Goal: Task Accomplishment & Management: Use online tool/utility

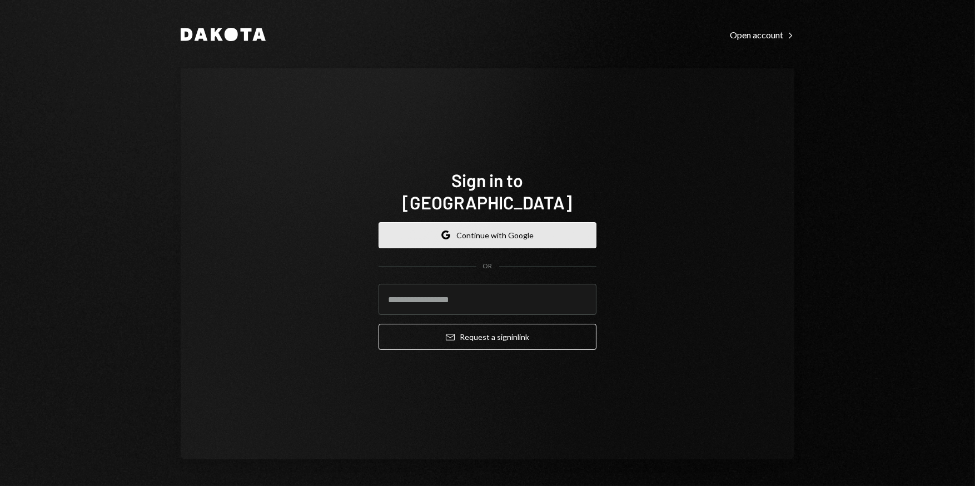
click at [430, 226] on button "Google Continue with Google" at bounding box center [488, 235] width 218 height 26
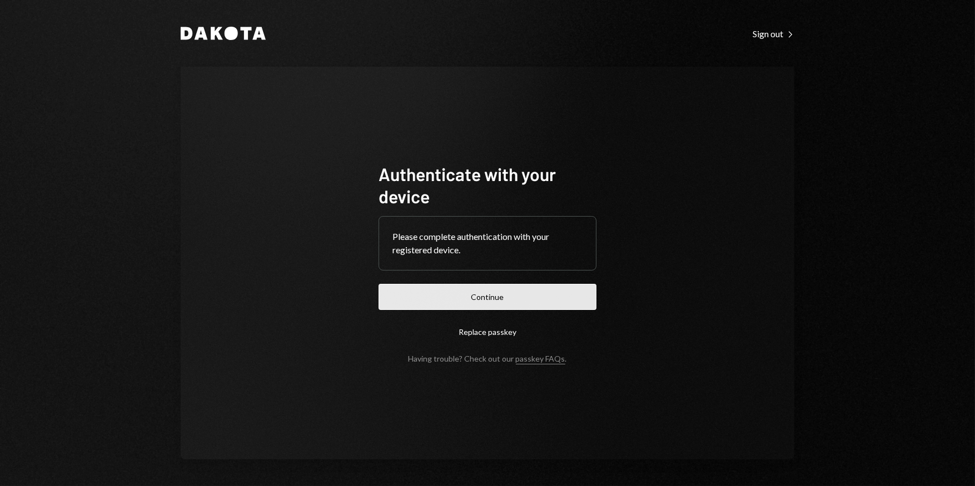
click at [538, 295] on button "Continue" at bounding box center [488, 297] width 218 height 26
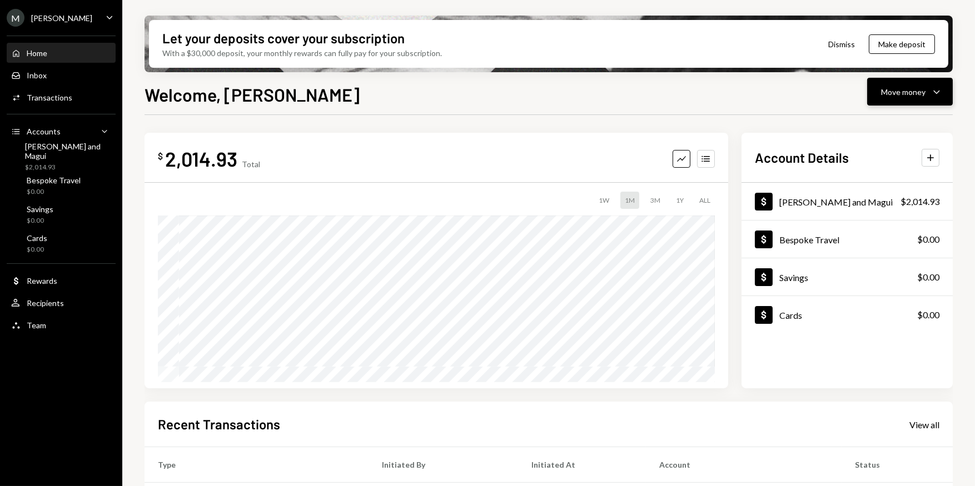
click at [914, 95] on div "Move money" at bounding box center [903, 92] width 44 height 12
click at [880, 121] on div "Send" at bounding box center [900, 125] width 81 height 12
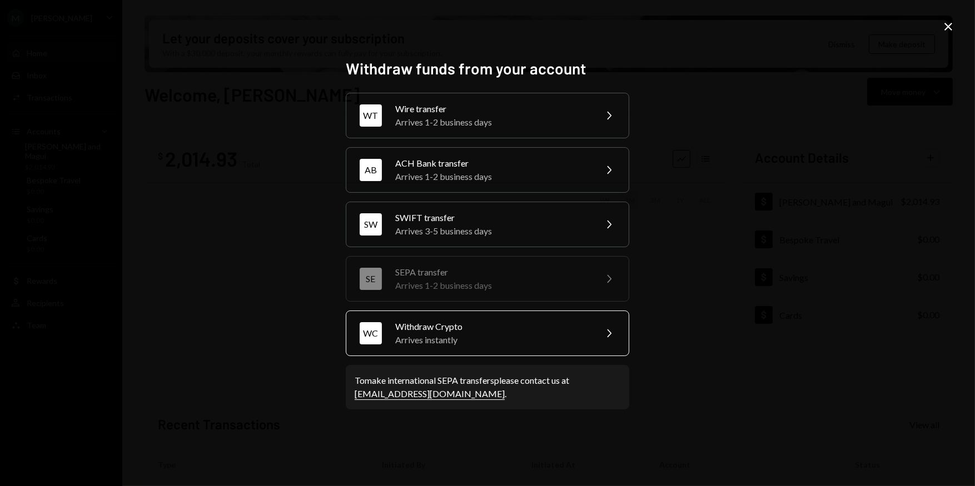
click at [519, 339] on div "Arrives instantly" at bounding box center [491, 340] width 193 height 13
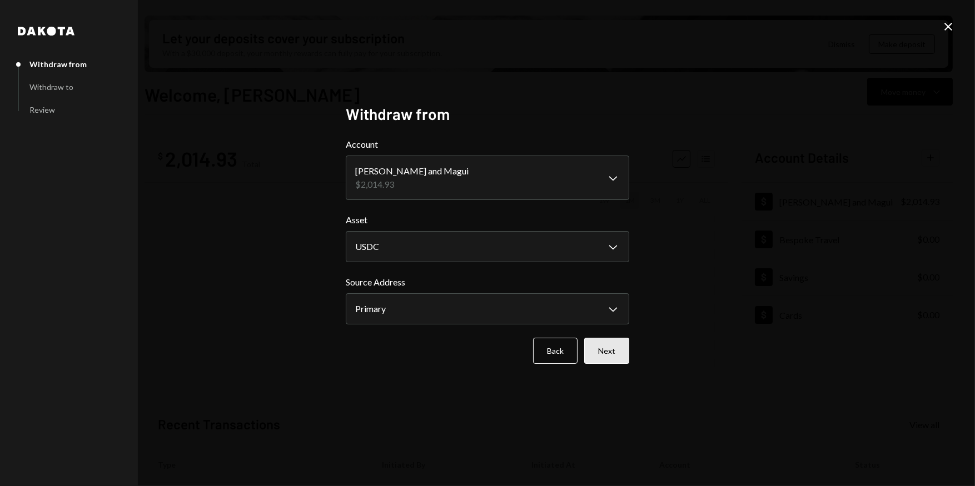
click at [614, 360] on button "Next" at bounding box center [606, 351] width 45 height 26
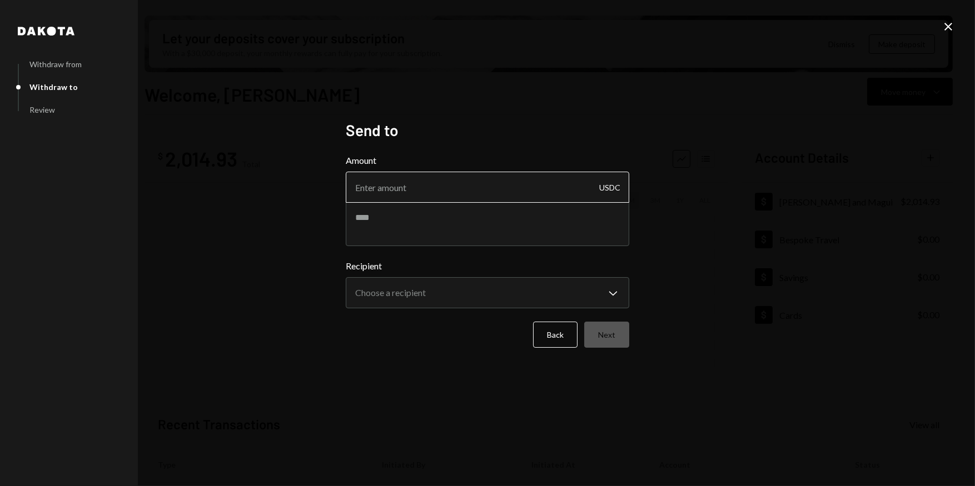
click at [386, 186] on input "Amount" at bounding box center [487, 187] width 283 height 31
type input "1003"
click at [414, 295] on body "M Michael Preston Caret Down Home Home Inbox Inbox Activities Transactions Acco…" at bounding box center [487, 243] width 975 height 486
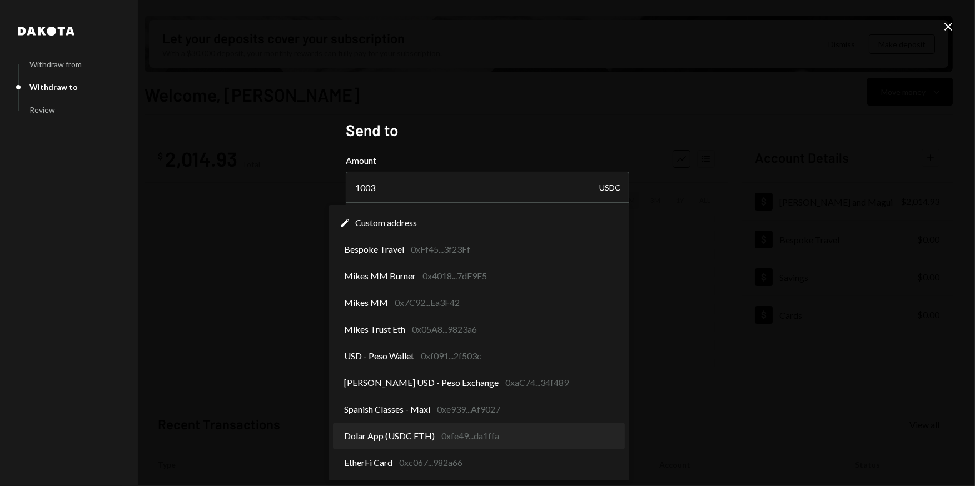
select select "**********"
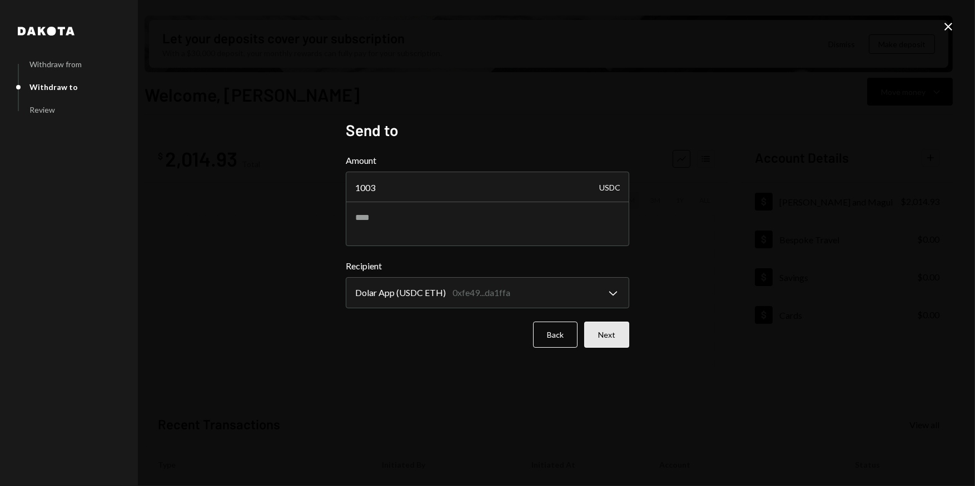
click at [613, 343] on button "Next" at bounding box center [606, 335] width 45 height 26
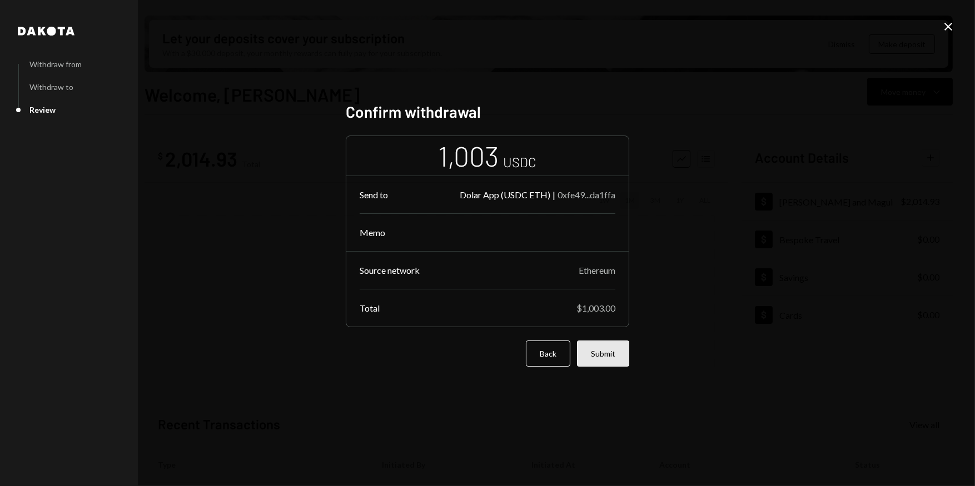
click at [595, 357] on button "Submit" at bounding box center [603, 354] width 52 height 26
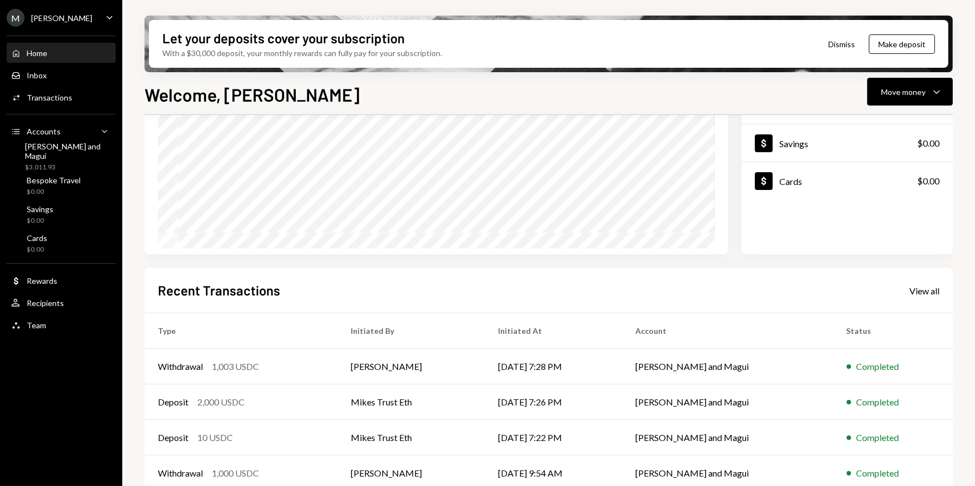
scroll to position [137, 0]
